Goal: Task Accomplishment & Management: Use online tool/utility

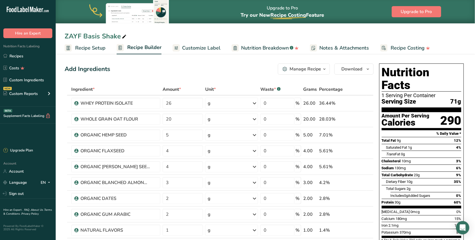
click at [97, 50] on span "Recipe Setup" at bounding box center [90, 48] width 30 height 8
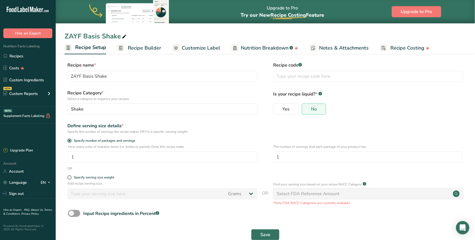
scroll to position [2, 0]
drag, startPoint x: 284, startPoint y: 158, endPoint x: 277, endPoint y: 157, distance: 7.5
click at [277, 157] on input "1" at bounding box center [368, 156] width 190 height 11
type input "7"
click at [270, 234] on button "Save" at bounding box center [265, 234] width 28 height 11
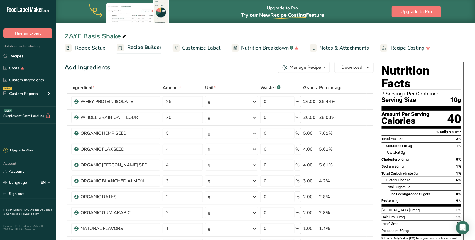
click at [100, 43] on link "Recipe Setup" at bounding box center [85, 48] width 41 height 13
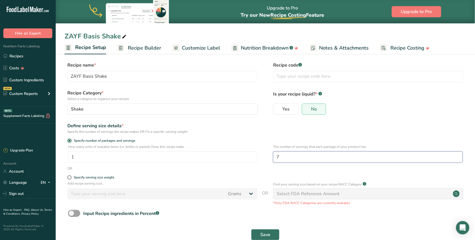
drag, startPoint x: 282, startPoint y: 158, endPoint x: 272, endPoint y: 157, distance: 10.1
click at [272, 157] on div "How many units of sealable items (i.e. bottle or packet) Does this recipe make.…" at bounding box center [266, 155] width 402 height 22
drag, startPoint x: 83, startPoint y: 77, endPoint x: 109, endPoint y: 74, distance: 26.6
click at [109, 74] on input "ZAYF Basis Shake" at bounding box center [162, 76] width 190 height 11
type input "ZAYF VANILLA"
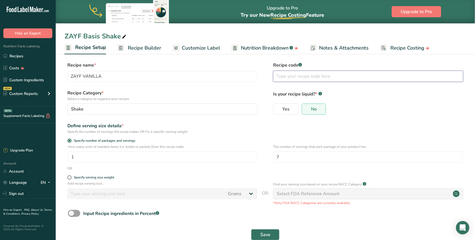
scroll to position [14, 0]
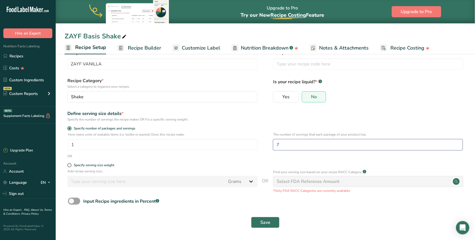
drag, startPoint x: 285, startPoint y: 144, endPoint x: 277, endPoint y: 143, distance: 7.3
click at [277, 143] on input "7" at bounding box center [368, 144] width 190 height 11
type input "1"
click at [267, 222] on span "Save" at bounding box center [265, 222] width 10 height 7
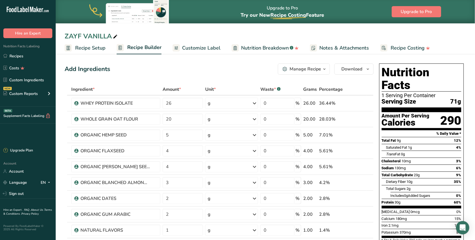
click at [316, 69] on div "Manage Recipe" at bounding box center [305, 69] width 31 height 7
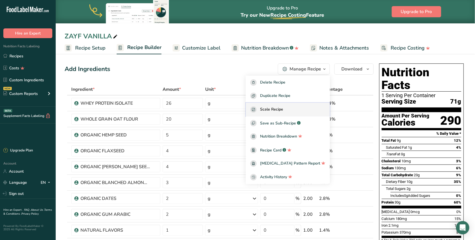
click at [296, 111] on div "Scale Recipe" at bounding box center [287, 109] width 75 height 6
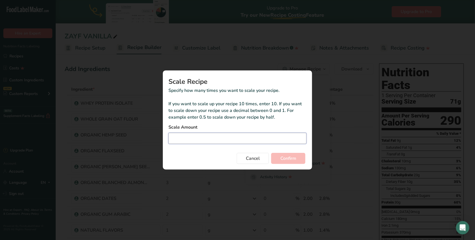
click at [209, 140] on input "Duplicate recipe modal" at bounding box center [237, 138] width 138 height 11
type input "7"
click at [283, 158] on span "Confirm" at bounding box center [288, 158] width 16 height 7
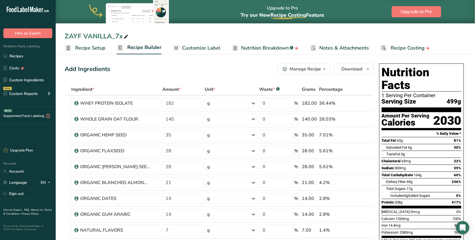
click at [94, 50] on span "Recipe Setup" at bounding box center [90, 48] width 30 height 8
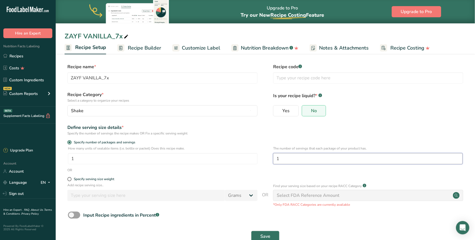
drag, startPoint x: 278, startPoint y: 158, endPoint x: 275, endPoint y: 157, distance: 3.1
click at [275, 157] on input "1" at bounding box center [368, 158] width 190 height 11
type input "7"
click at [265, 235] on span "Save" at bounding box center [265, 236] width 10 height 7
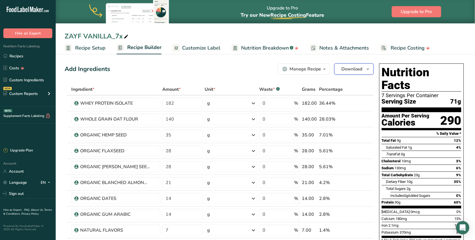
click at [349, 68] on span "Download" at bounding box center [351, 69] width 21 height 7
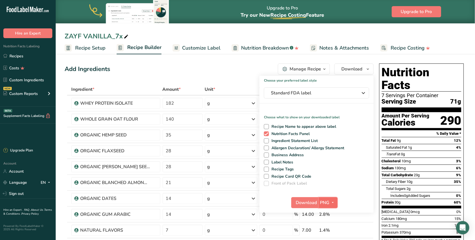
click at [328, 199] on button "PNG" at bounding box center [328, 202] width 19 height 11
click at [331, 231] on link "SVG" at bounding box center [329, 232] width 18 height 9
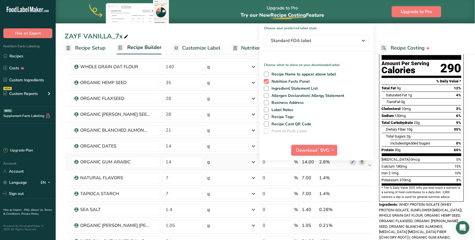
scroll to position [53, 0]
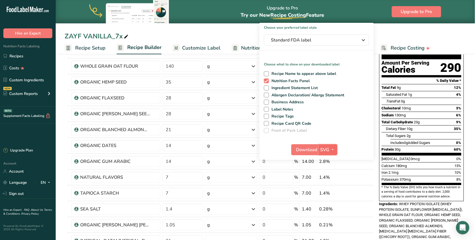
click at [328, 149] on span "SVG" at bounding box center [324, 149] width 9 height 7
click at [311, 149] on span "Download" at bounding box center [306, 149] width 21 height 7
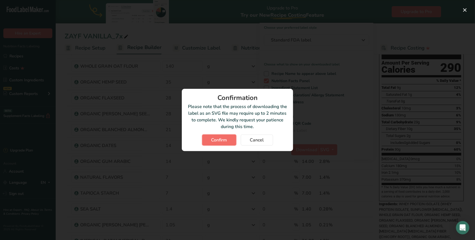
click at [224, 137] on span "Confirm" at bounding box center [219, 140] width 16 height 7
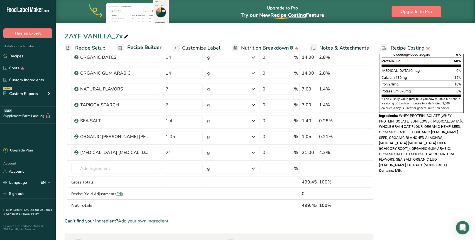
scroll to position [141, 0]
